Goal: Task Accomplishment & Management: Manage account settings

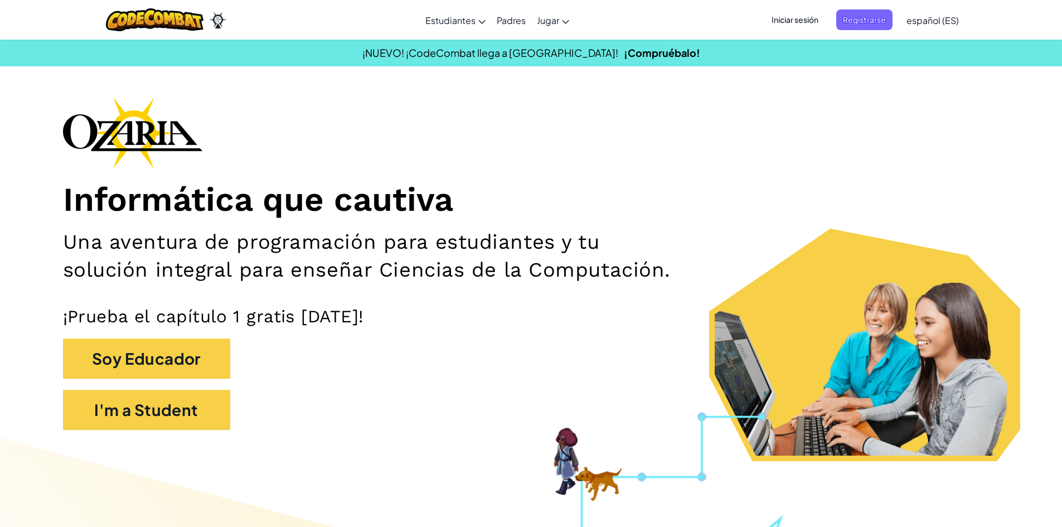
click at [985, 105] on div "Informática que cautiva Una aventura de programación para estudiantes y tu solu…" at bounding box center [531, 269] width 936 height 344
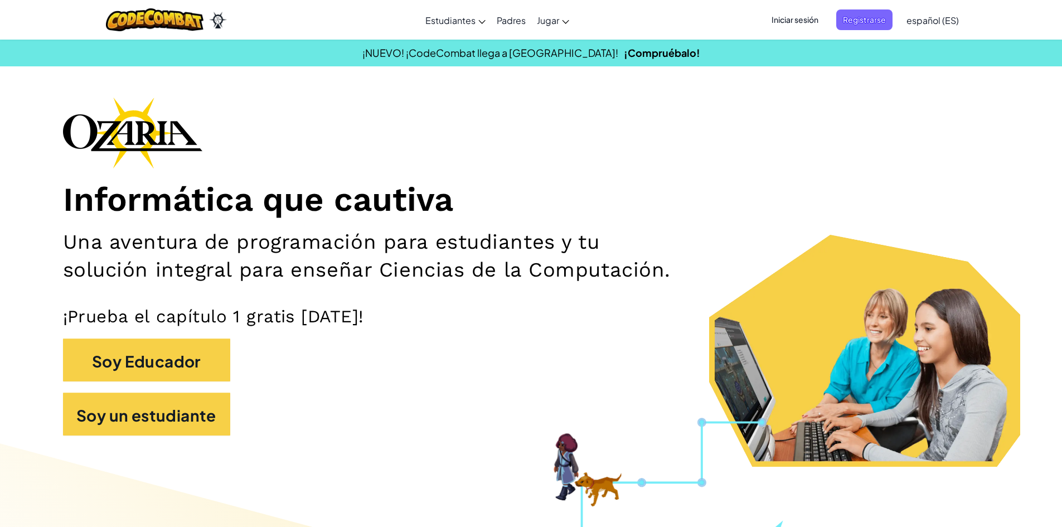
click at [815, 20] on font "Iniciar sesión" at bounding box center [794, 19] width 47 height 10
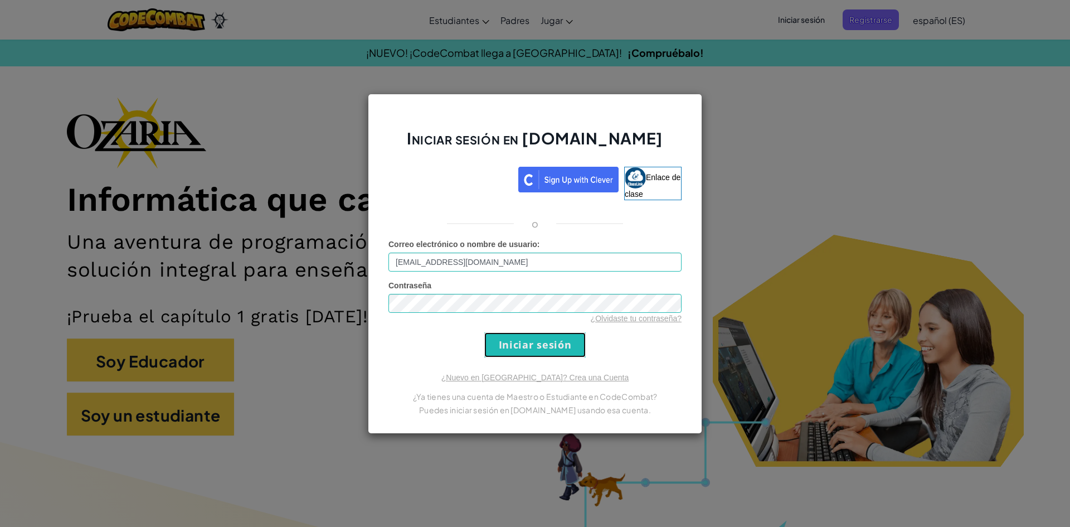
click at [575, 338] on input "Iniciar sesión" at bounding box center [534, 344] width 101 height 25
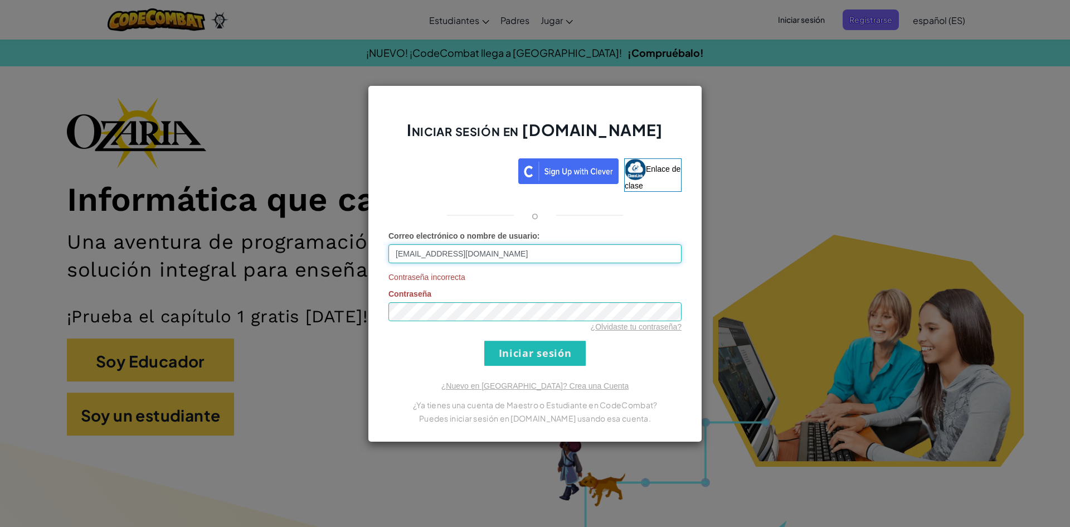
click at [515, 255] on input "[EMAIL_ADDRESS][DOMAIN_NAME]" at bounding box center [534, 253] width 293 height 19
click at [374, 314] on div "Iniciar sesión en [DOMAIN_NAME] Enlace de clase o Correo electrónico o nombre d…" at bounding box center [535, 263] width 334 height 357
click at [543, 254] on input "[EMAIL_ADDRESS][DOMAIN_NAME]" at bounding box center [534, 253] width 293 height 19
type input "[EMAIL_ADDRESS][DOMAIN_NAME]"
click at [558, 355] on input "Iniciar sesión" at bounding box center [534, 352] width 101 height 25
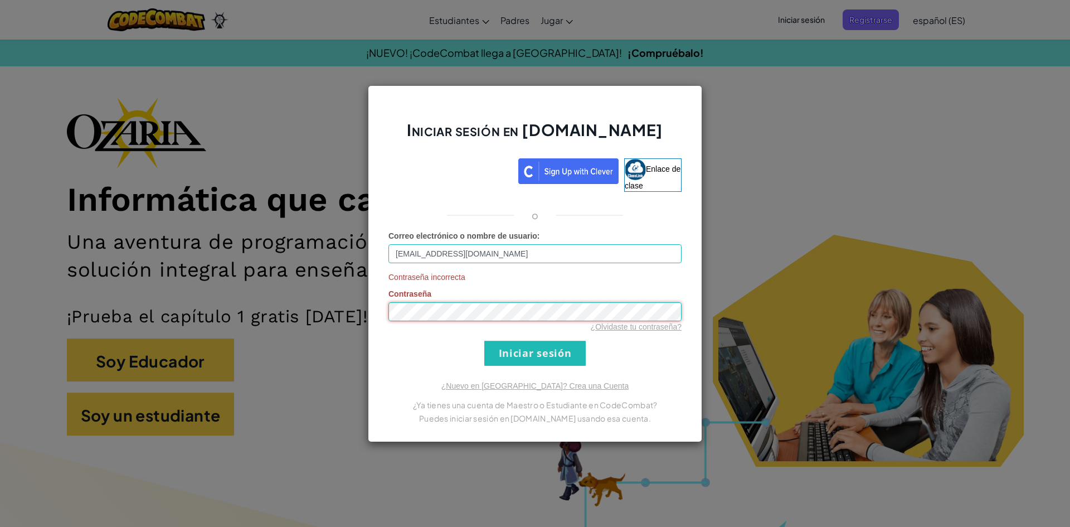
click at [381, 315] on div "Iniciar sesión en [DOMAIN_NAME] Enlace de clase o Correo electrónico o nombre d…" at bounding box center [535, 263] width 334 height 357
click at [630, 328] on font "¿Olvidaste tu contraseña?" at bounding box center [636, 326] width 91 height 9
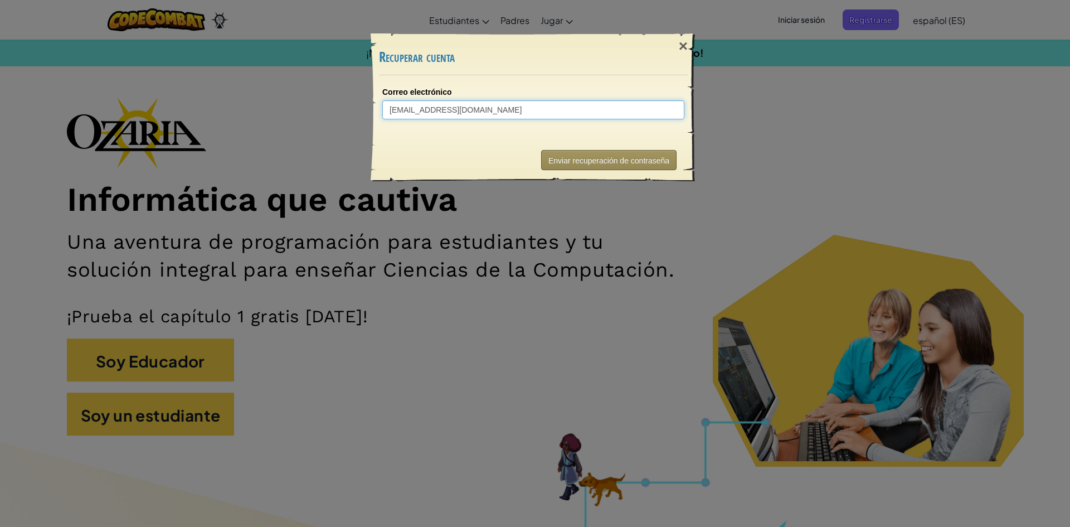
type input "[EMAIL_ADDRESS][DOMAIN_NAME]"
click at [604, 159] on font "Enviar recuperación de contraseña" at bounding box center [608, 160] width 121 height 9
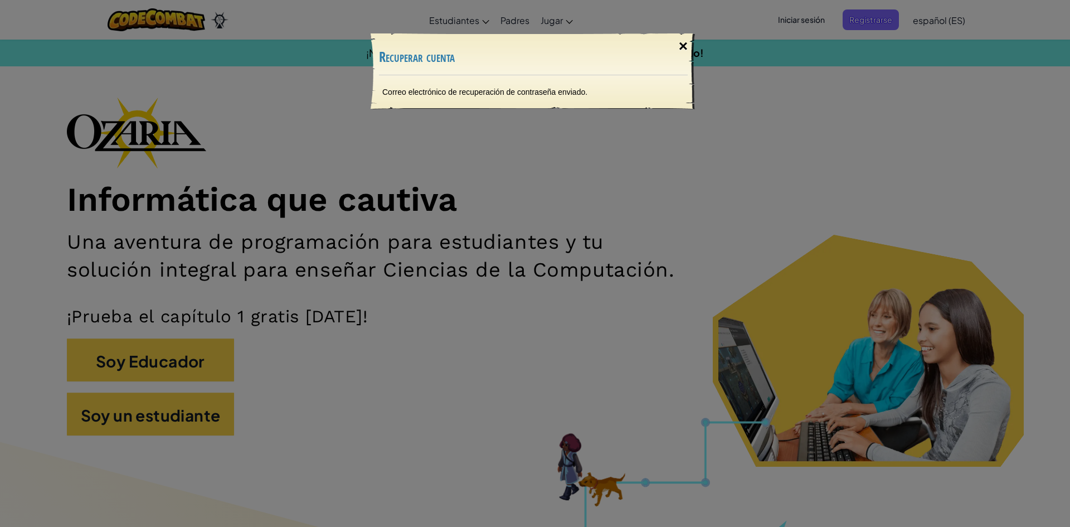
click at [685, 49] on font "×" at bounding box center [683, 45] width 9 height 17
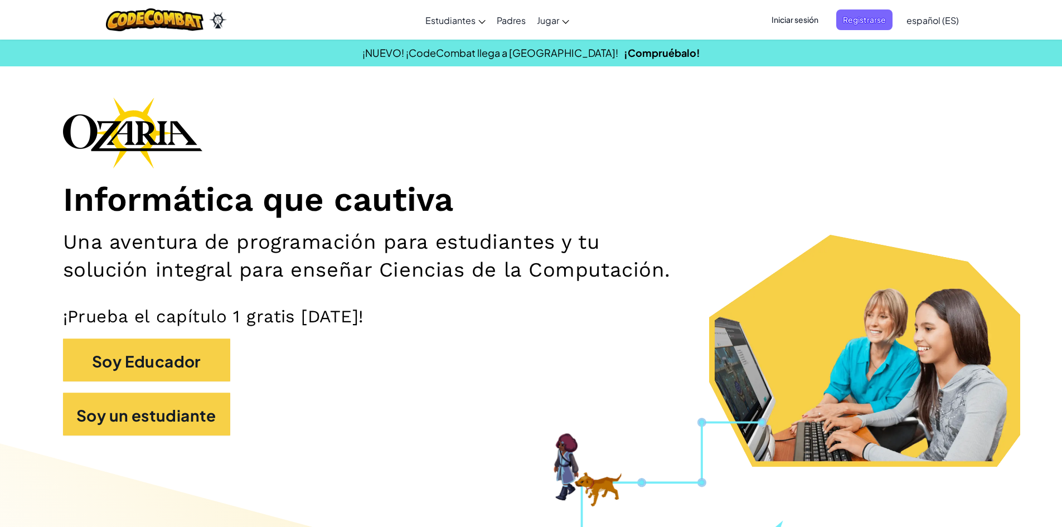
click at [796, 16] on font "Iniciar sesión" at bounding box center [794, 19] width 47 height 10
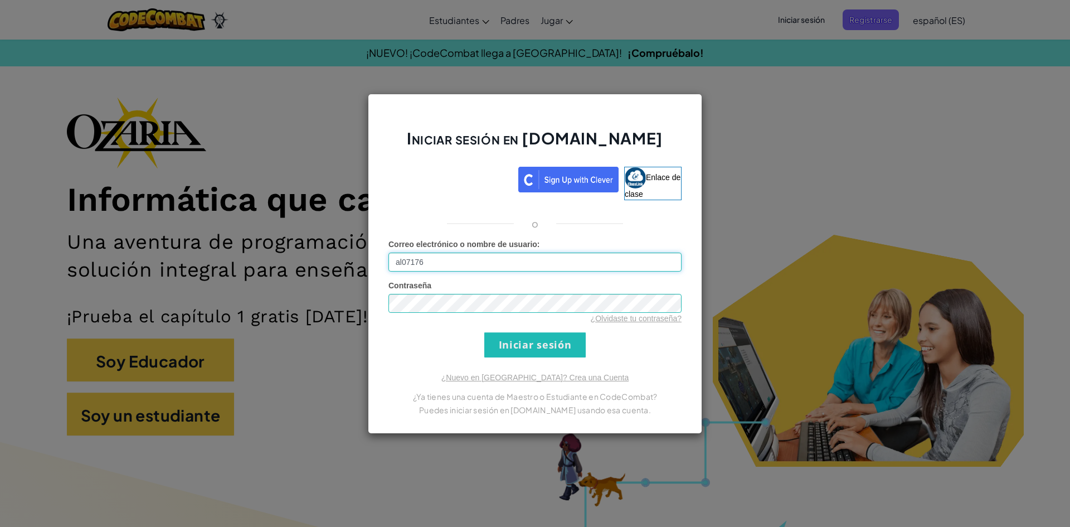
type input "[EMAIL_ADDRESS][DOMAIN_NAME]"
click at [564, 350] on input "Iniciar sesión" at bounding box center [534, 344] width 101 height 25
